Goal: Navigation & Orientation: Locate item on page

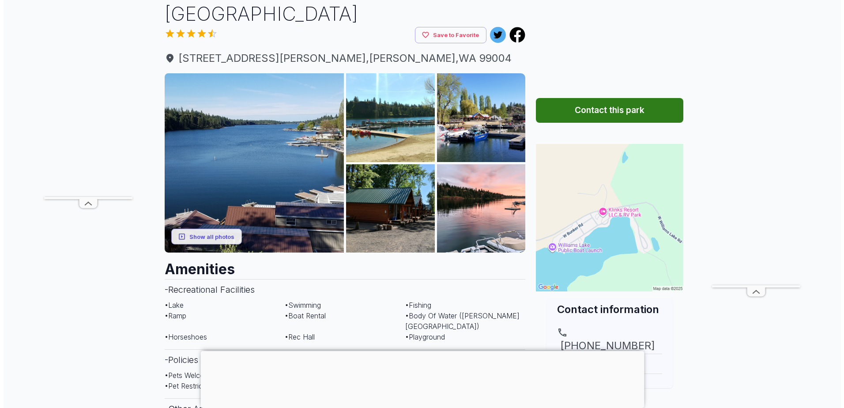
scroll to position [88, 0]
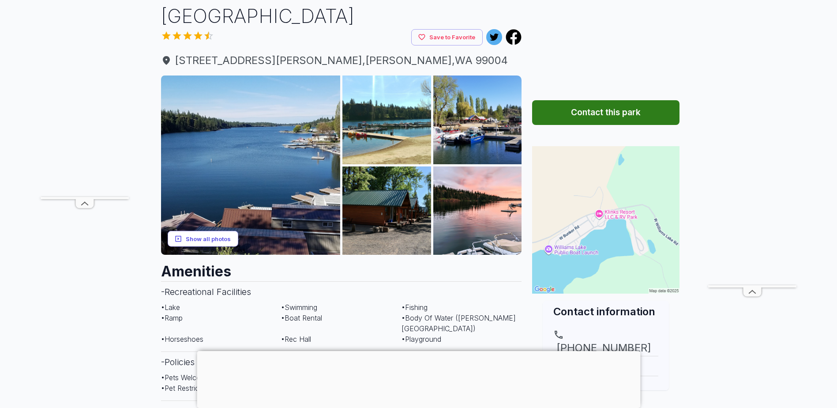
click at [206, 230] on button "Show all photos" at bounding box center [203, 238] width 71 height 16
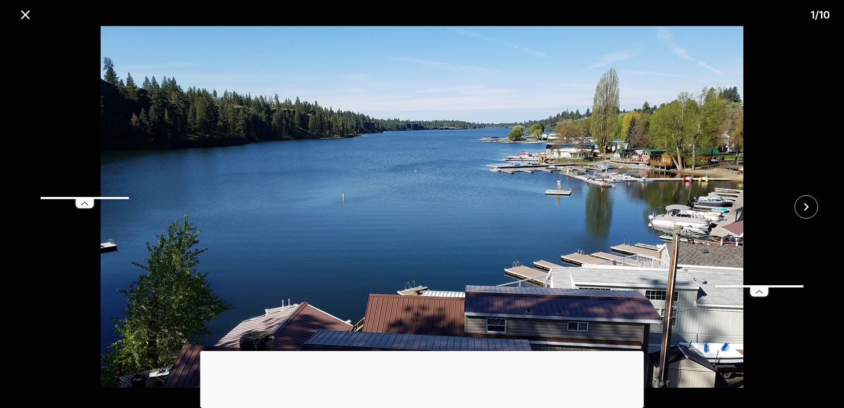
click at [820, 202] on div at bounding box center [809, 206] width 70 height 23
click at [807, 208] on icon "close" at bounding box center [806, 207] width 5 height 8
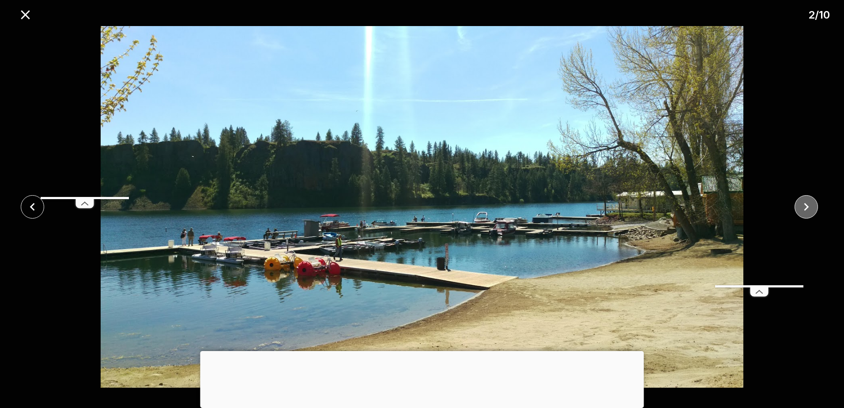
click at [807, 208] on icon "close" at bounding box center [806, 207] width 5 height 8
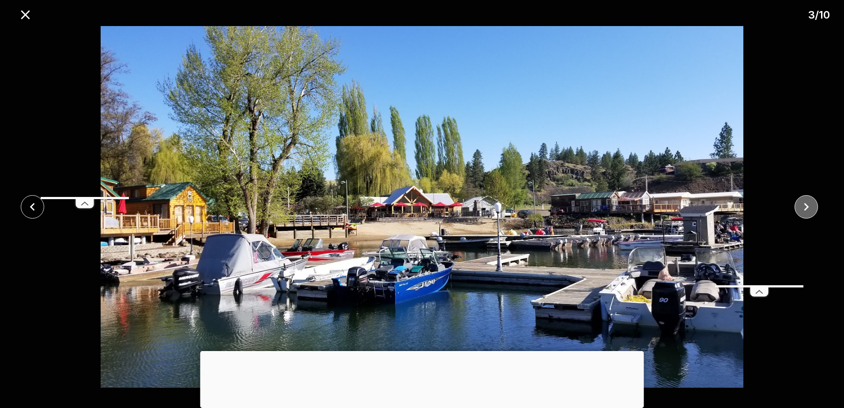
click at [807, 208] on icon "close" at bounding box center [806, 207] width 5 height 8
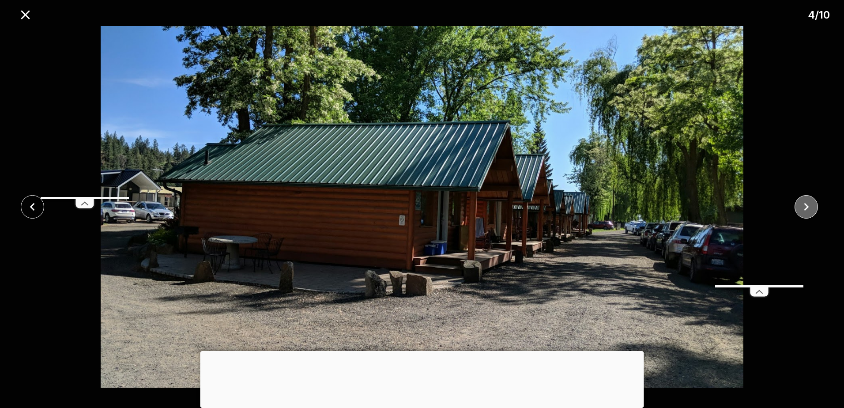
click at [807, 208] on icon "close" at bounding box center [806, 207] width 5 height 8
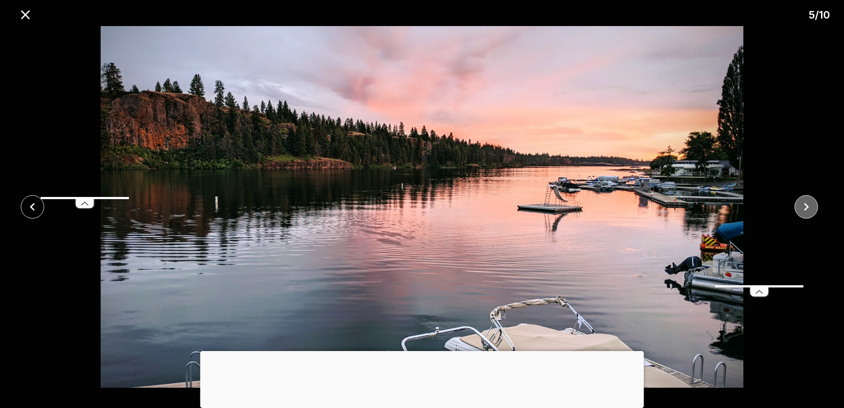
click at [807, 208] on icon "close" at bounding box center [806, 207] width 5 height 8
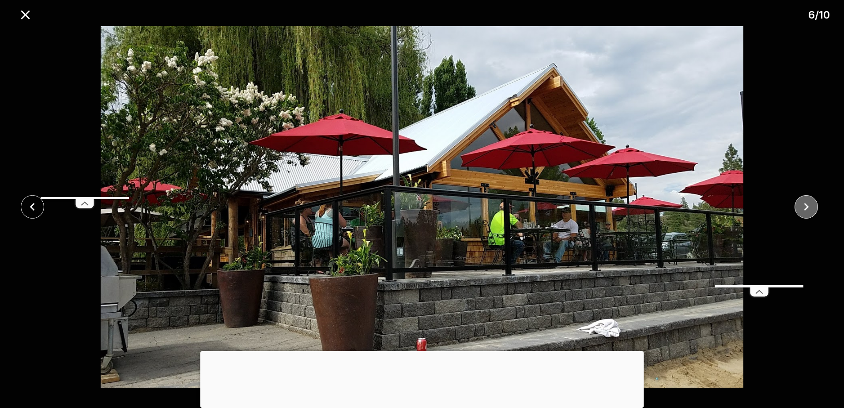
click at [807, 208] on icon "close" at bounding box center [806, 207] width 5 height 8
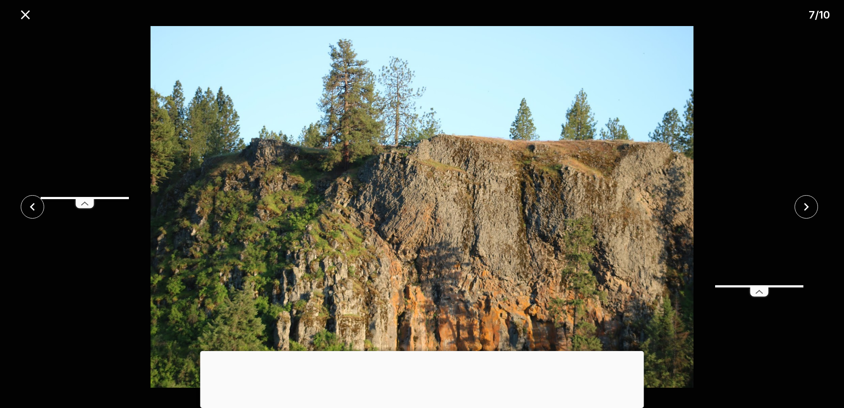
click at [418, 351] on div at bounding box center [422, 351] width 444 height 0
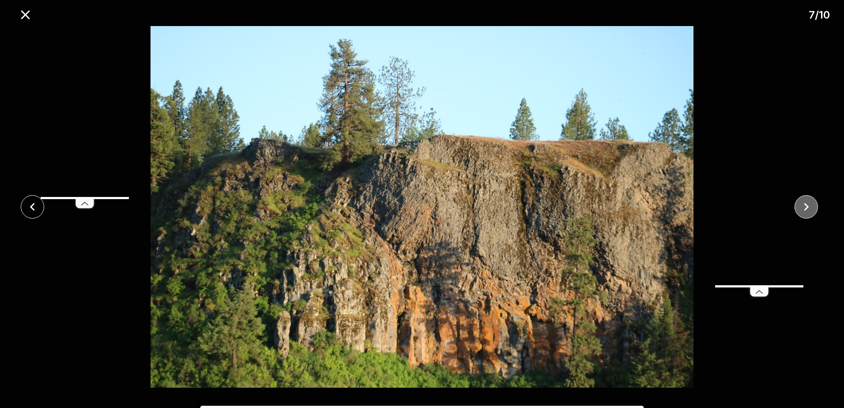
click at [808, 201] on icon "close" at bounding box center [806, 206] width 15 height 15
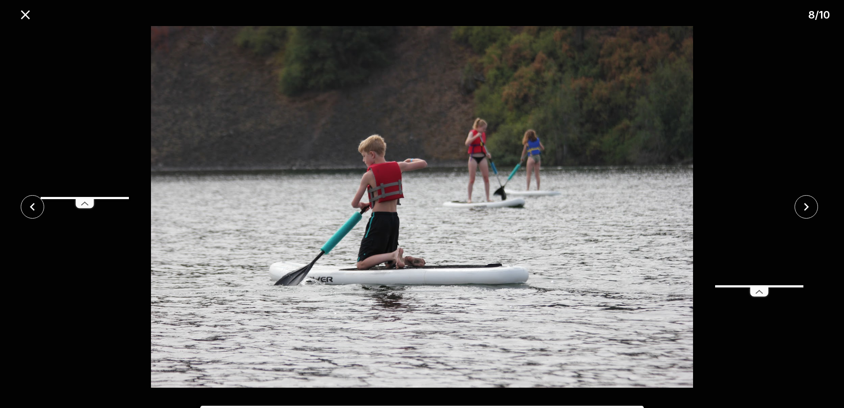
click at [761, 294] on icon at bounding box center [759, 291] width 18 height 9
drag, startPoint x: 88, startPoint y: 204, endPoint x: 94, endPoint y: 204, distance: 5.3
click at [88, 204] on icon at bounding box center [85, 203] width 18 height 9
click at [808, 205] on icon "close" at bounding box center [806, 206] width 15 height 15
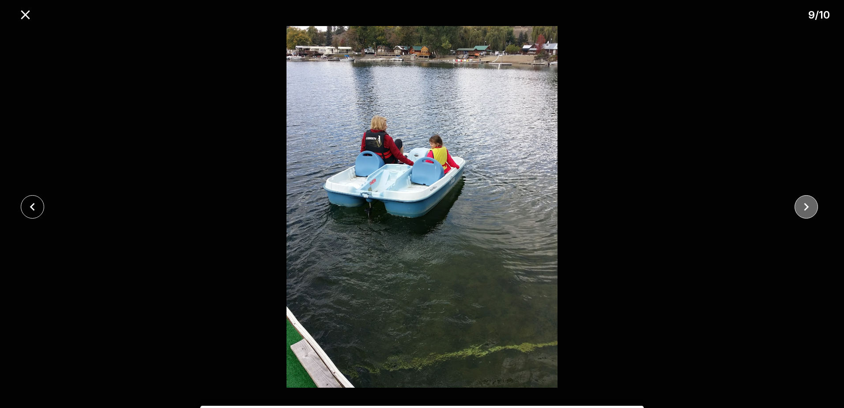
click at [808, 205] on icon "close" at bounding box center [806, 206] width 15 height 15
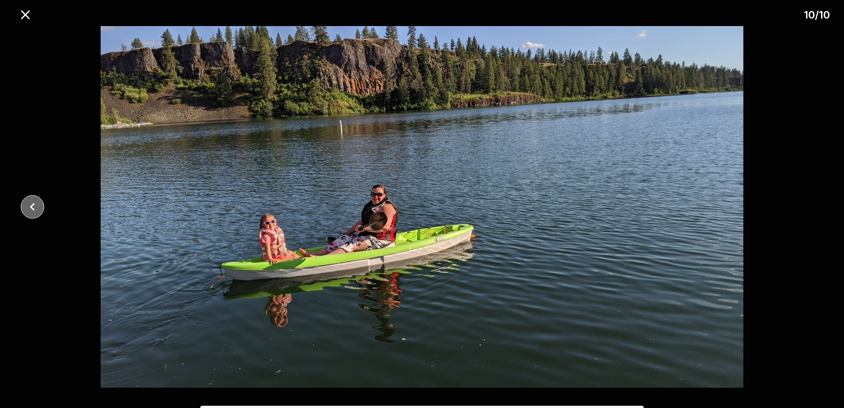
click at [40, 207] on icon "close" at bounding box center [32, 206] width 15 height 15
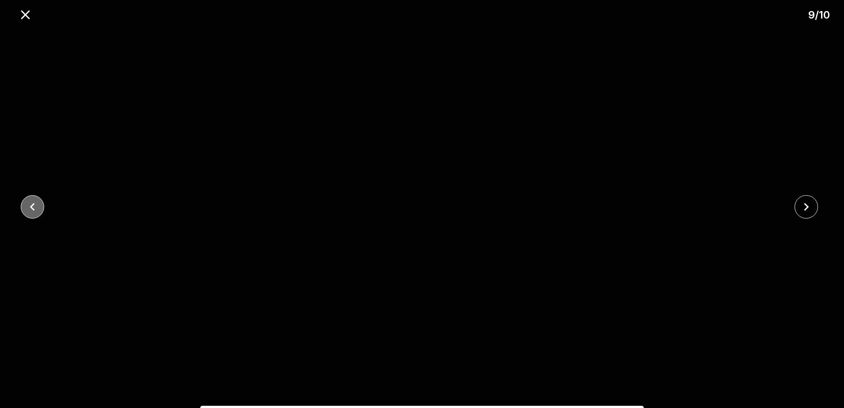
click at [40, 207] on icon "close" at bounding box center [32, 206] width 15 height 15
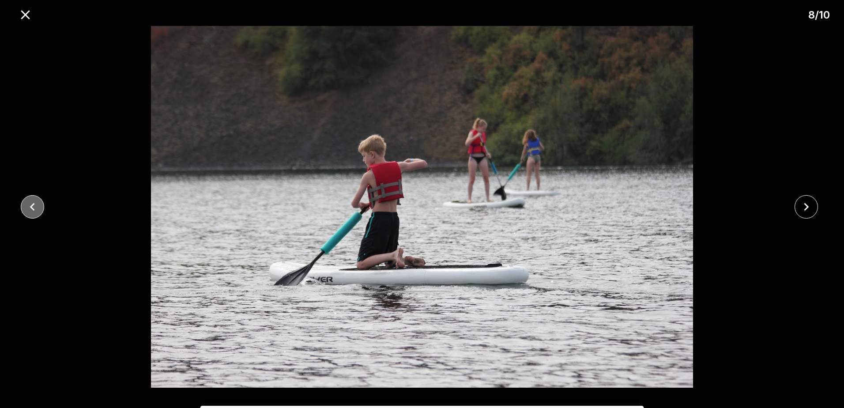
click at [40, 207] on icon "close" at bounding box center [32, 206] width 15 height 15
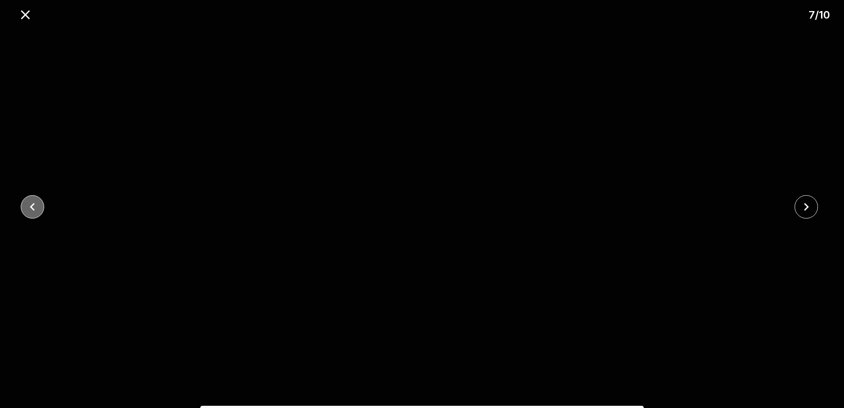
click at [40, 207] on icon "close" at bounding box center [32, 206] width 15 height 15
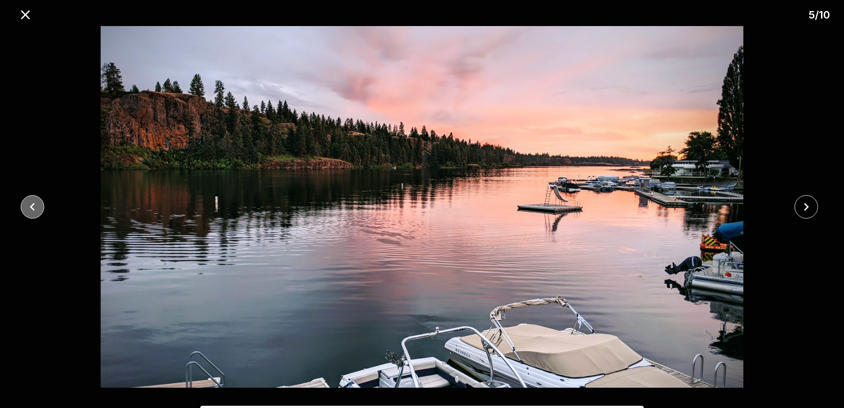
click at [40, 207] on icon "close" at bounding box center [32, 206] width 15 height 15
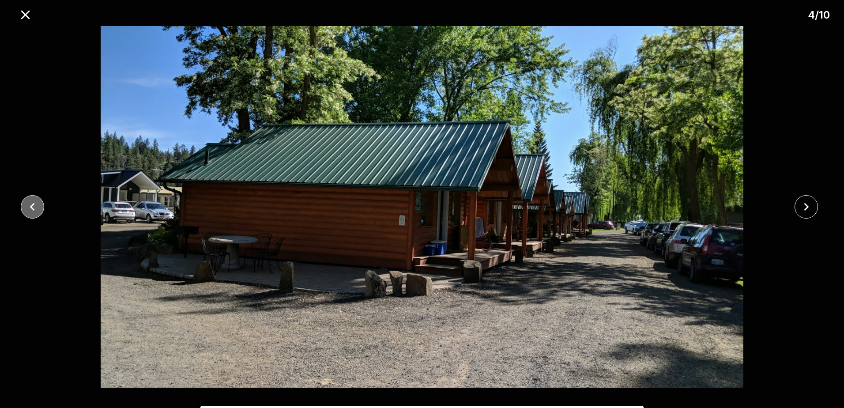
click at [40, 207] on icon "close" at bounding box center [32, 206] width 15 height 15
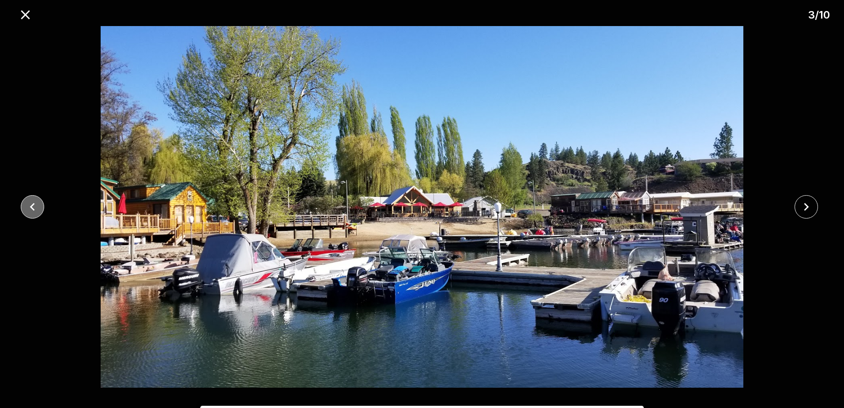
click at [40, 207] on icon "close" at bounding box center [32, 206] width 15 height 15
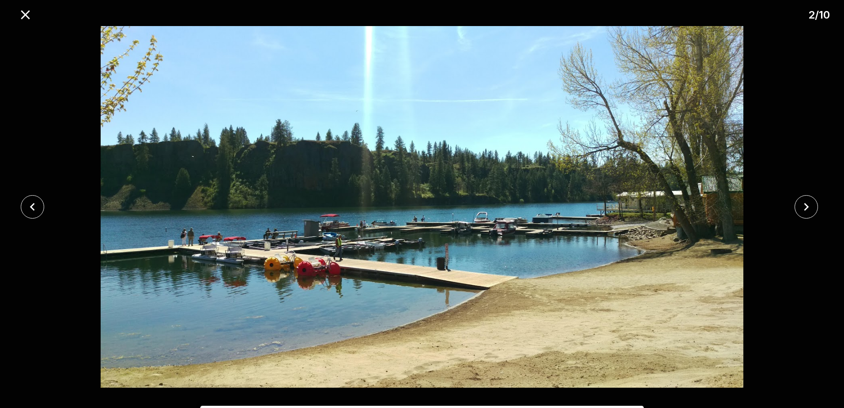
drag, startPoint x: 429, startPoint y: 263, endPoint x: 188, endPoint y: 260, distance: 240.6
drag, startPoint x: 188, startPoint y: 260, endPoint x: 34, endPoint y: 203, distance: 165.4
click at [34, 203] on icon "close" at bounding box center [32, 206] width 15 height 15
